Goal: Find specific page/section: Find specific page/section

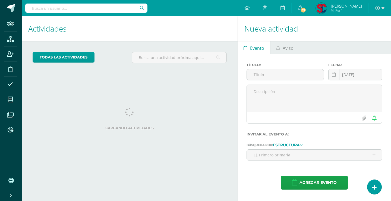
click at [120, 8] on input "text" at bounding box center [86, 8] width 122 height 9
type input "[EMAIL_ADDRESS][DOMAIN_NAME]"
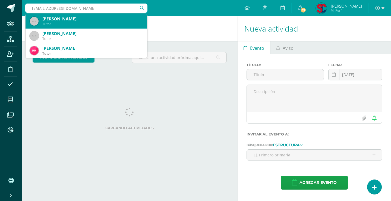
click at [108, 20] on div "[PERSON_NAME]" at bounding box center [92, 19] width 100 height 6
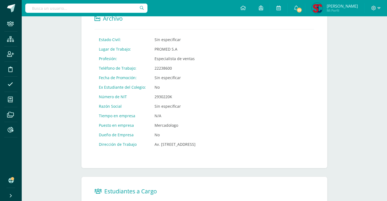
scroll to position [309, 0]
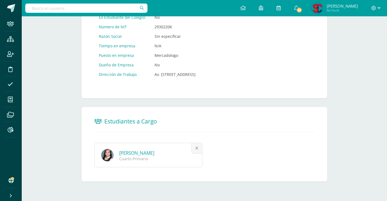
click at [154, 154] on link "[PERSON_NAME]" at bounding box center [136, 153] width 35 height 6
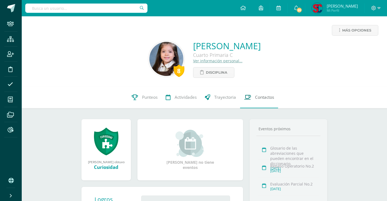
click at [255, 96] on span "Contactos" at bounding box center [264, 97] width 19 height 6
